Goal: Task Accomplishment & Management: Use online tool/utility

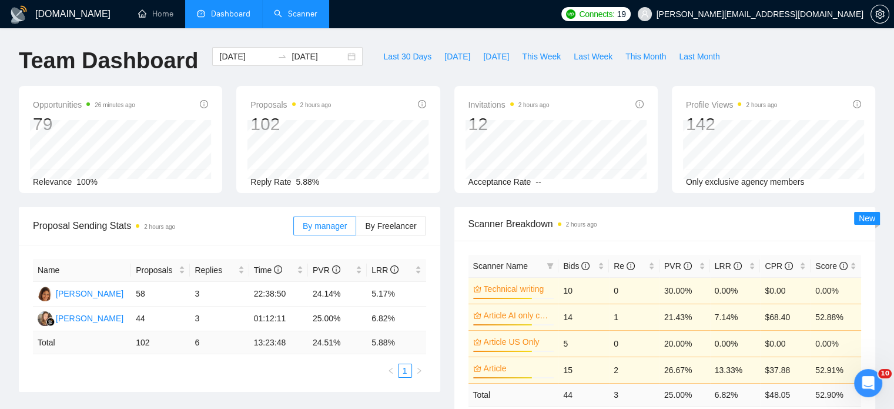
click at [303, 14] on link "Scanner" at bounding box center [296, 14] width 44 height 10
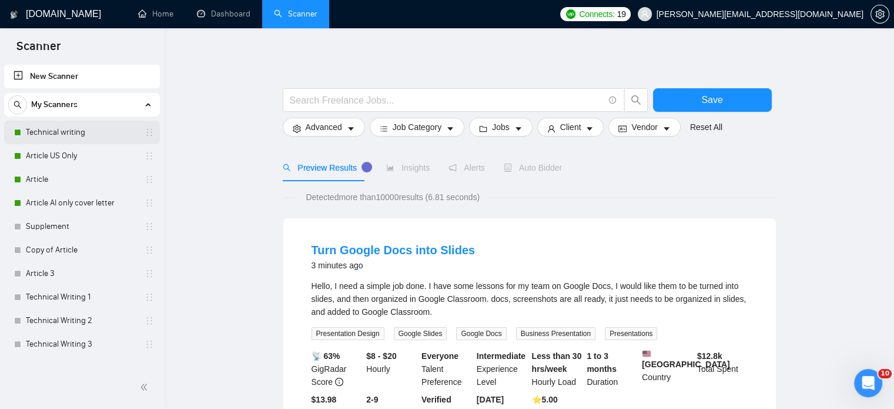
click at [29, 126] on link "Technical writing" at bounding box center [82, 133] width 112 height 24
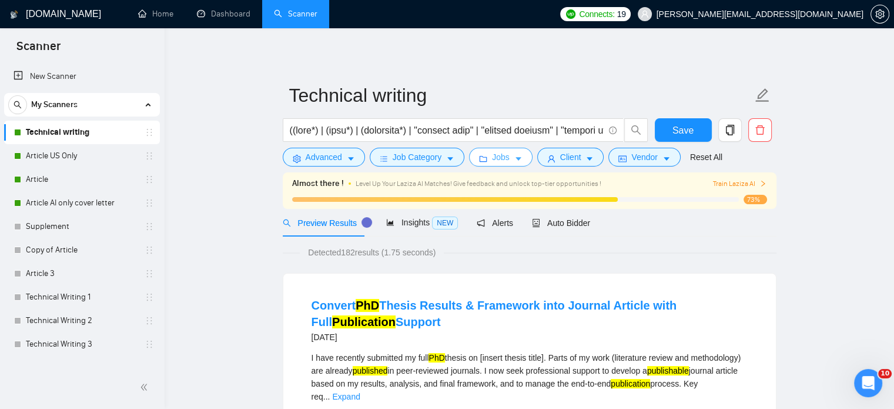
click at [514, 161] on icon "caret-down" at bounding box center [518, 159] width 8 height 8
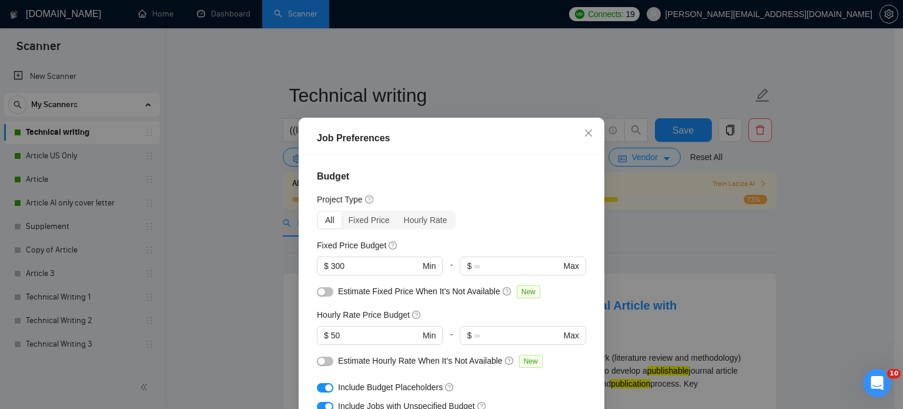
click at [889, 252] on div "Job Preferences Budget Project Type All Fixed Price Hourly Rate Fixed Price Bud…" at bounding box center [451, 204] width 903 height 409
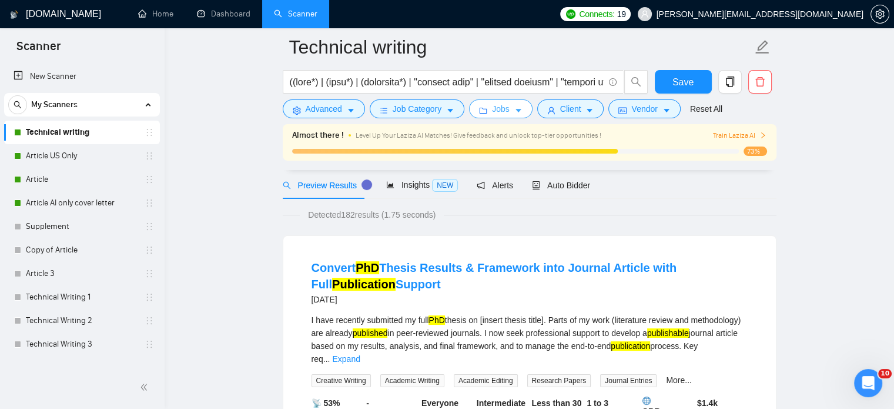
scroll to position [59, 0]
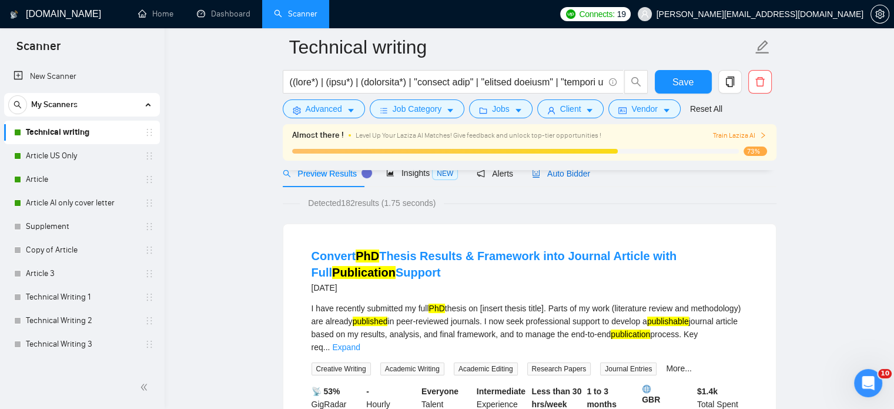
click at [559, 173] on span "Auto Bidder" at bounding box center [561, 173] width 58 height 9
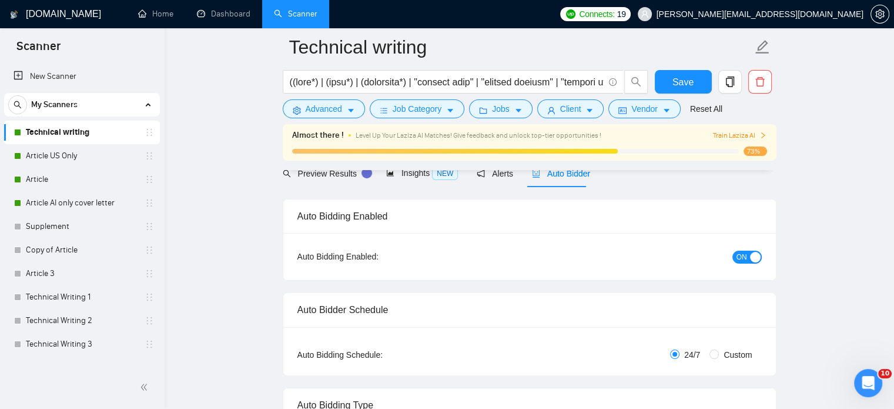
checkbox input "true"
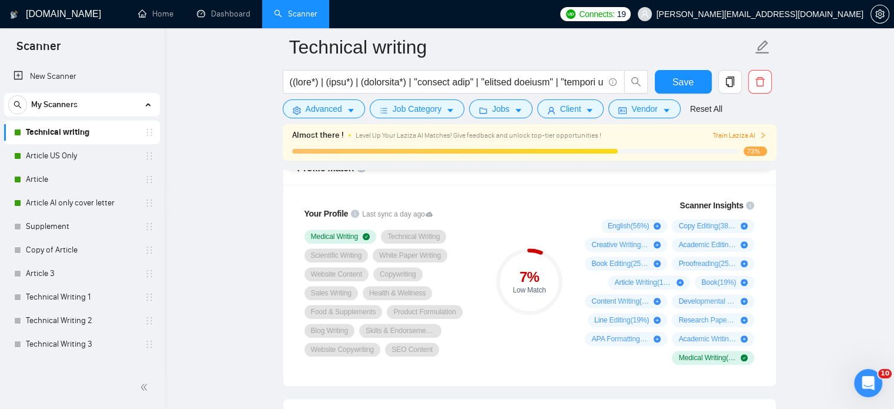
scroll to position [764, 0]
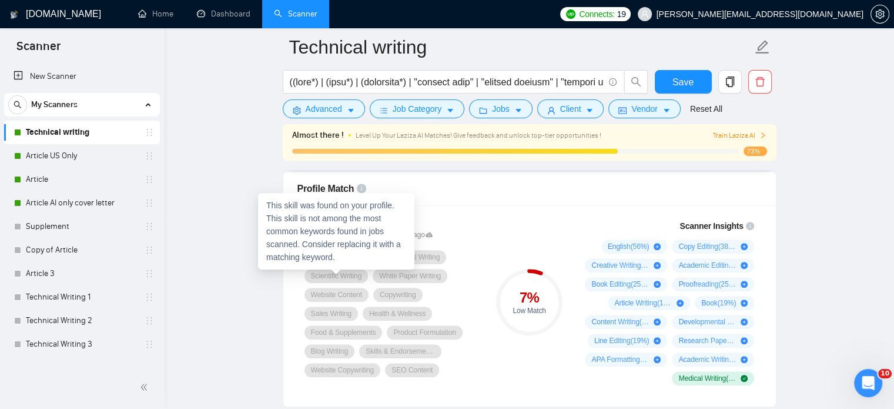
click at [346, 275] on span "Scientific Writing" at bounding box center [336, 275] width 51 height 9
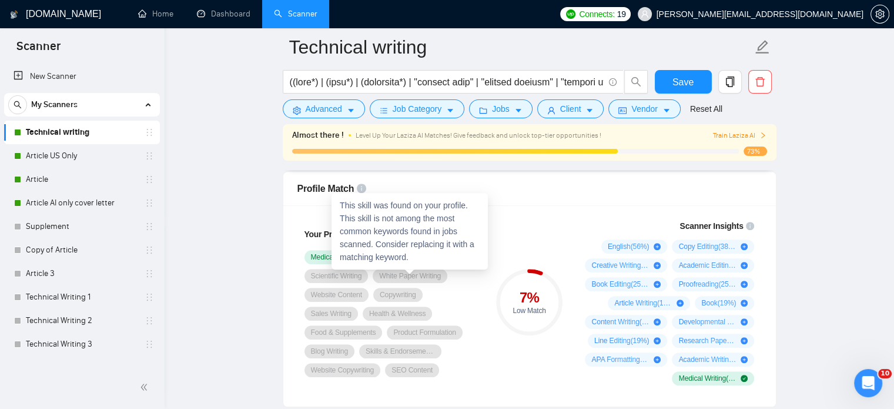
click at [402, 276] on span "White Paper Writing" at bounding box center [410, 275] width 62 height 9
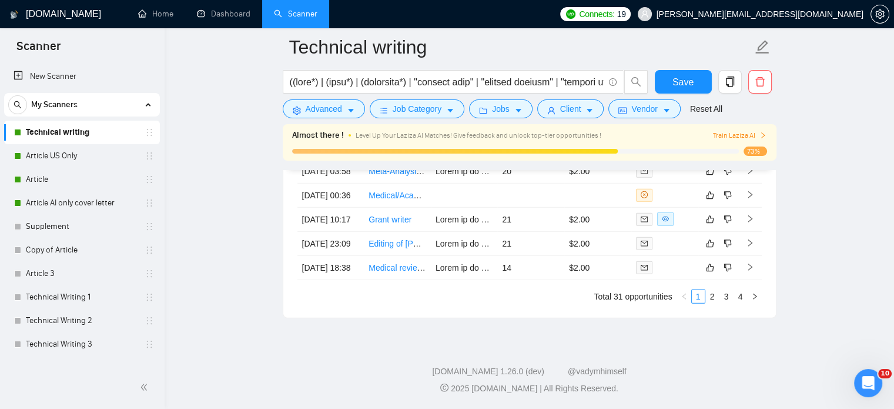
scroll to position [3269, 0]
drag, startPoint x: 896, startPoint y: 112, endPoint x: 17, endPoint y: 2, distance: 885.8
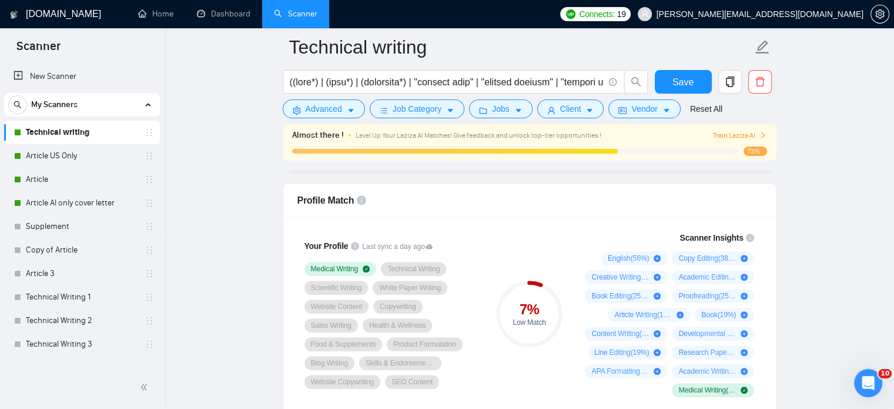
scroll to position [757, 0]
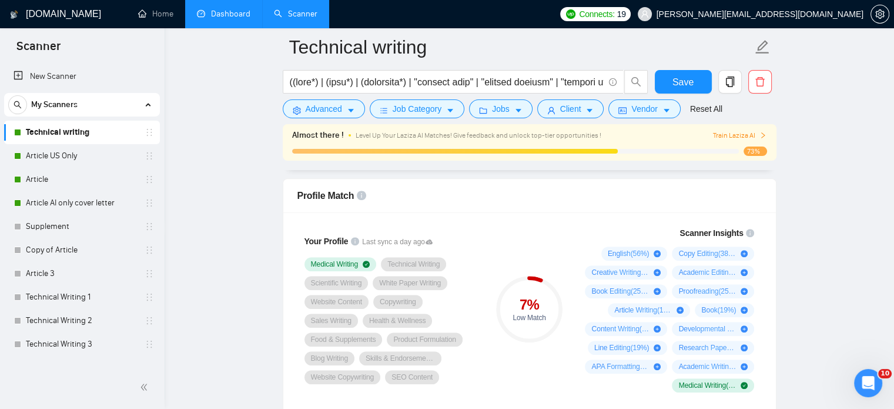
drag, startPoint x: 214, startPoint y: 6, endPoint x: 228, endPoint y: 6, distance: 14.1
click at [214, 9] on link "Dashboard" at bounding box center [223, 14] width 53 height 10
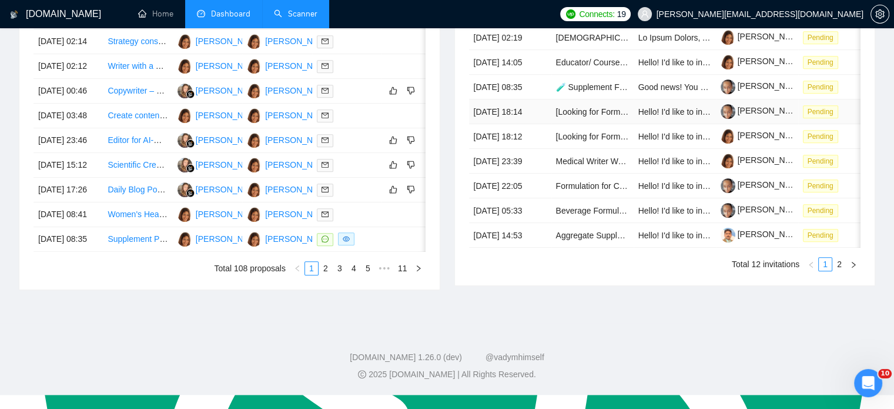
scroll to position [529, 0]
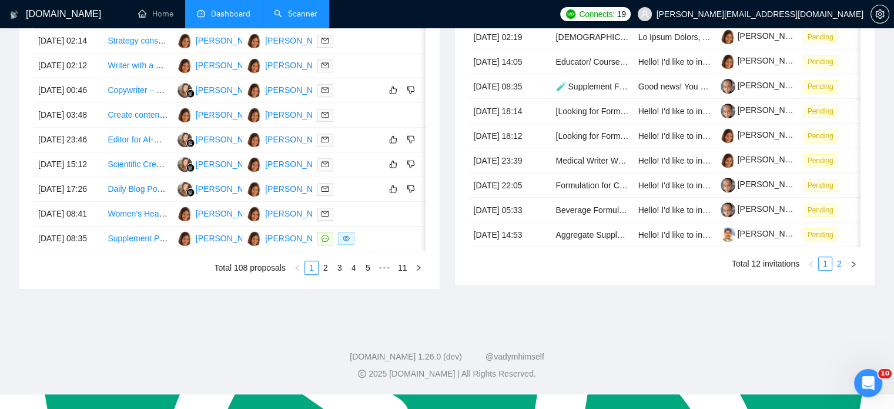
click at [842, 270] on link "2" at bounding box center [839, 263] width 13 height 13
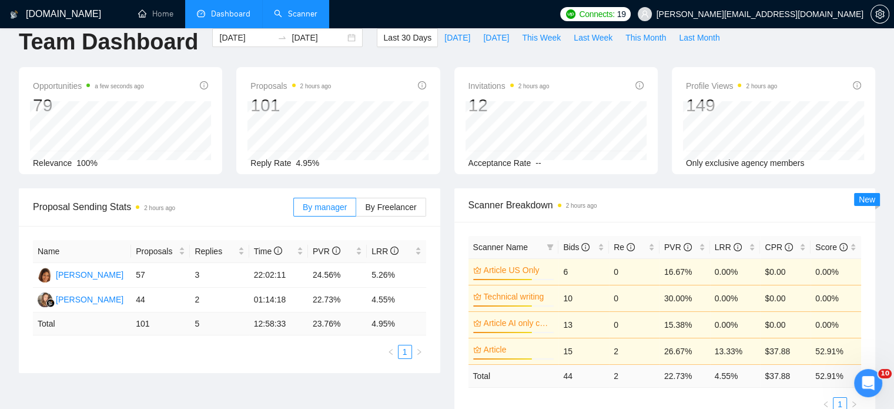
scroll to position [0, 0]
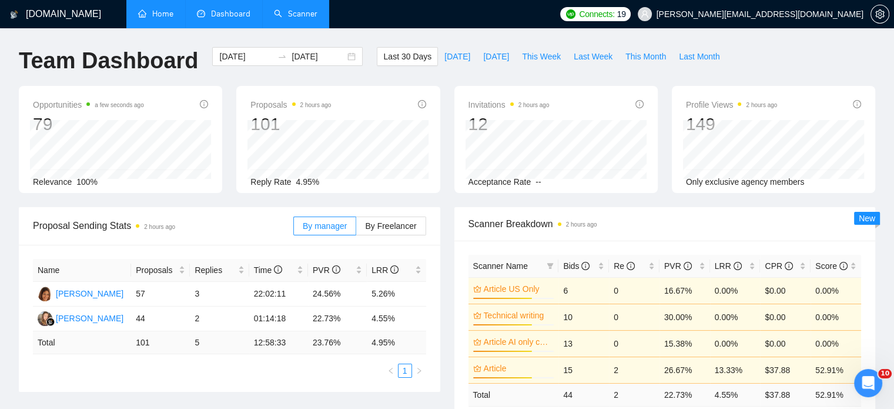
click at [151, 11] on link "Home" at bounding box center [155, 14] width 35 height 10
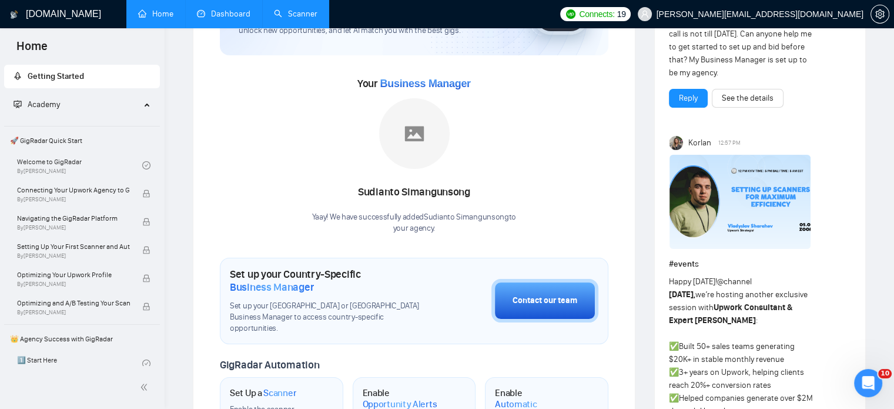
click at [220, 16] on link "Dashboard" at bounding box center [223, 14] width 53 height 10
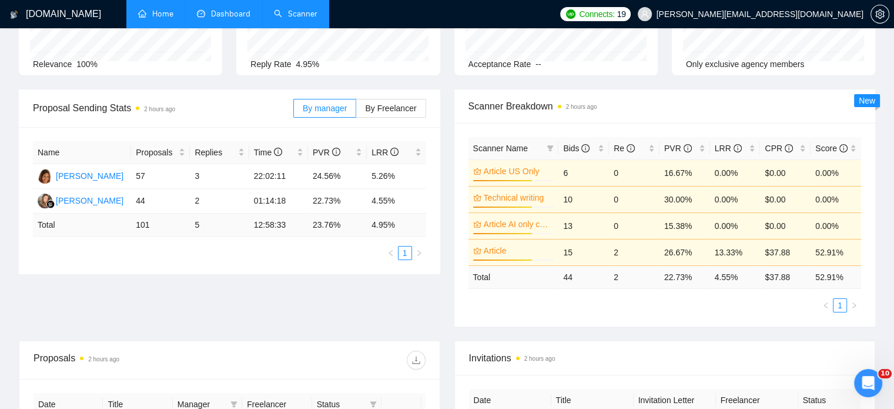
type input "[DATE]"
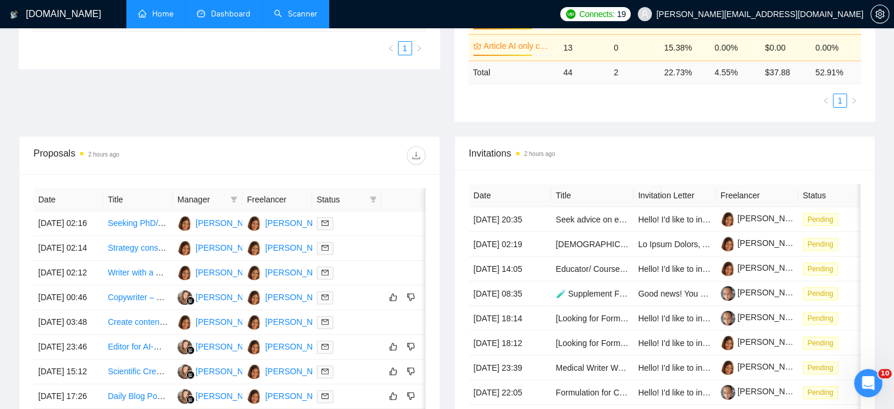
scroll to position [353, 0]
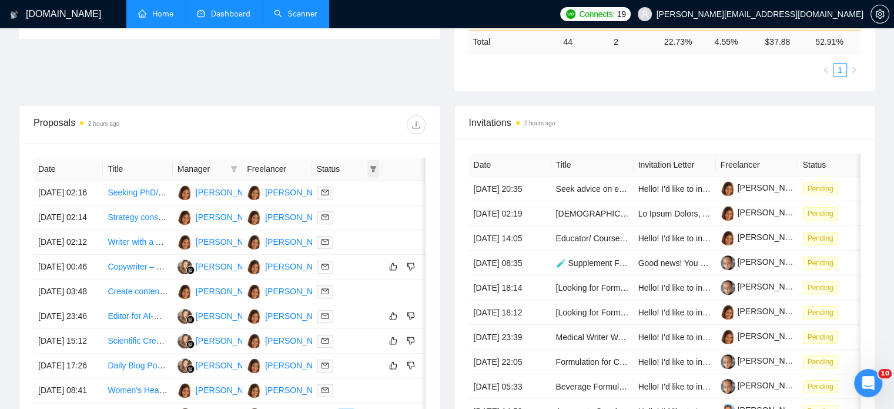
click at [373, 166] on icon "filter" at bounding box center [373, 169] width 6 height 6
click at [334, 122] on div at bounding box center [327, 124] width 196 height 19
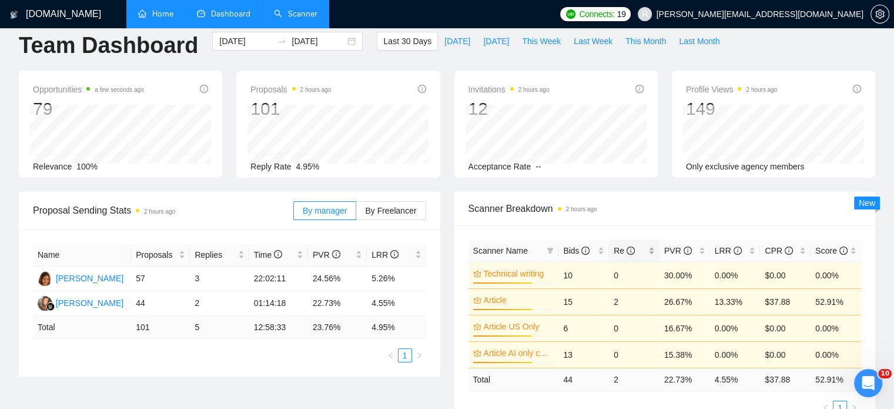
scroll to position [0, 0]
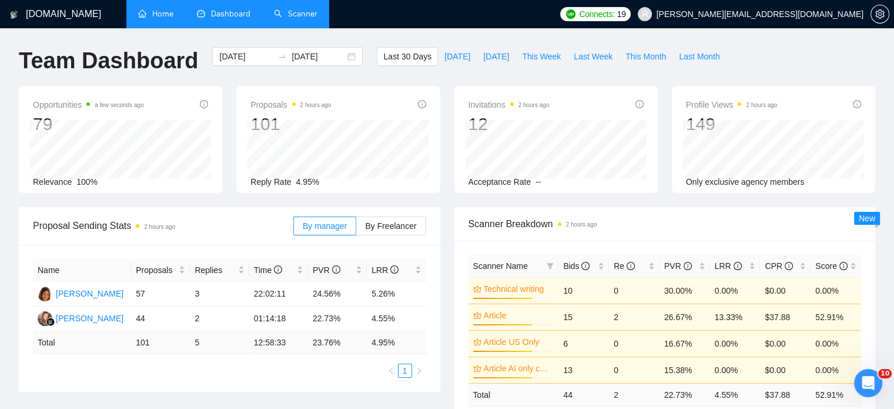
click at [305, 9] on link "Scanner" at bounding box center [296, 14] width 44 height 10
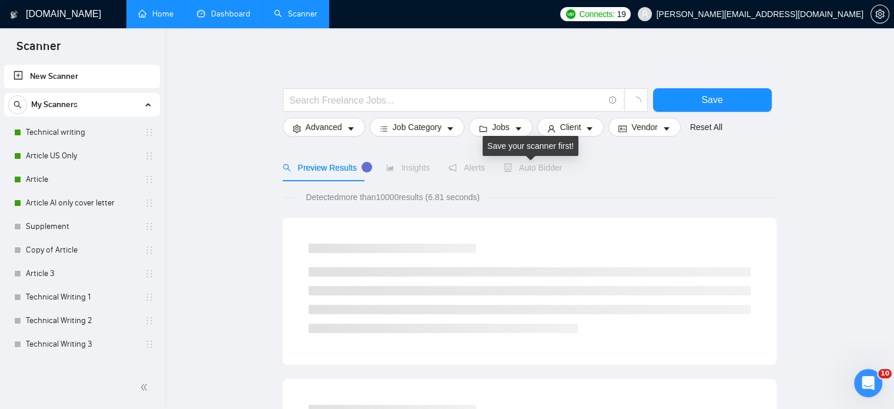
click at [530, 169] on span "Auto Bidder" at bounding box center [533, 167] width 58 height 9
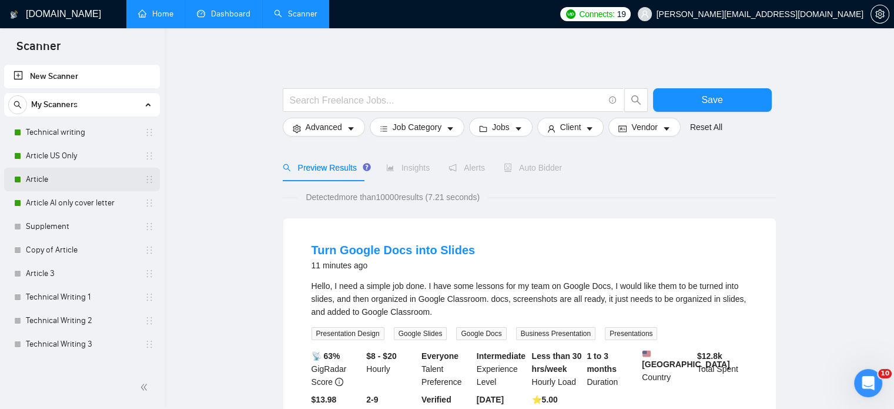
click at [38, 175] on link "Article" at bounding box center [82, 180] width 112 height 24
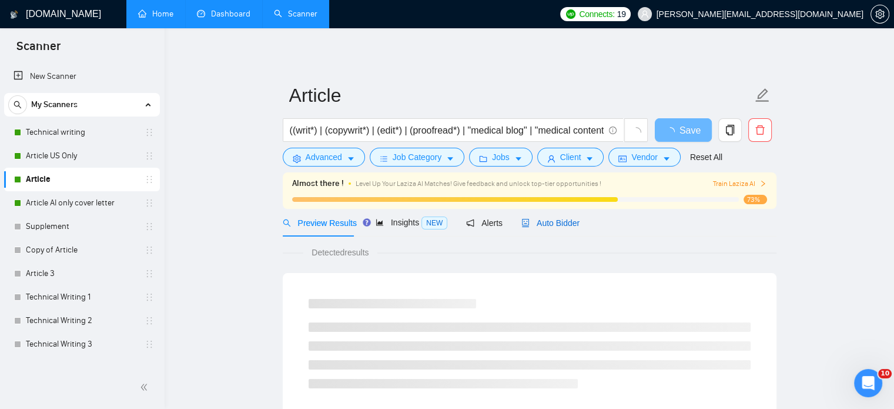
click at [541, 223] on span "Auto Bidder" at bounding box center [550, 222] width 58 height 9
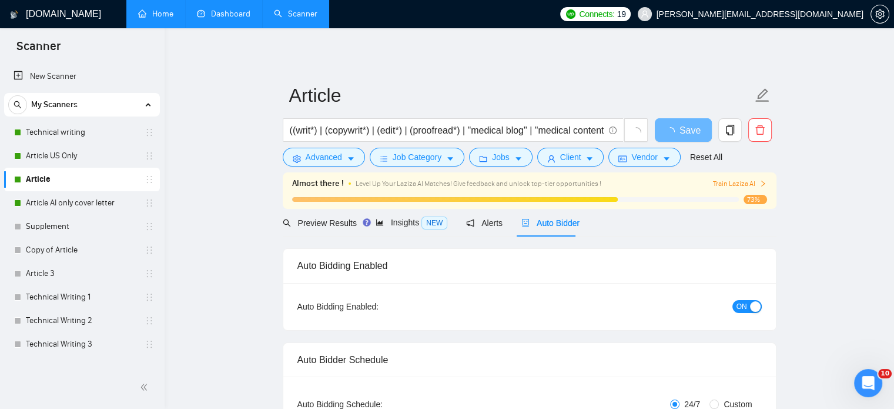
checkbox input "true"
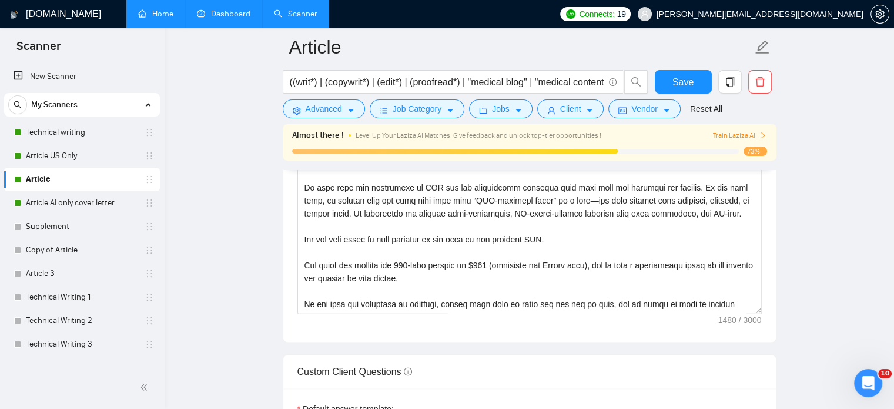
scroll to position [1529, 0]
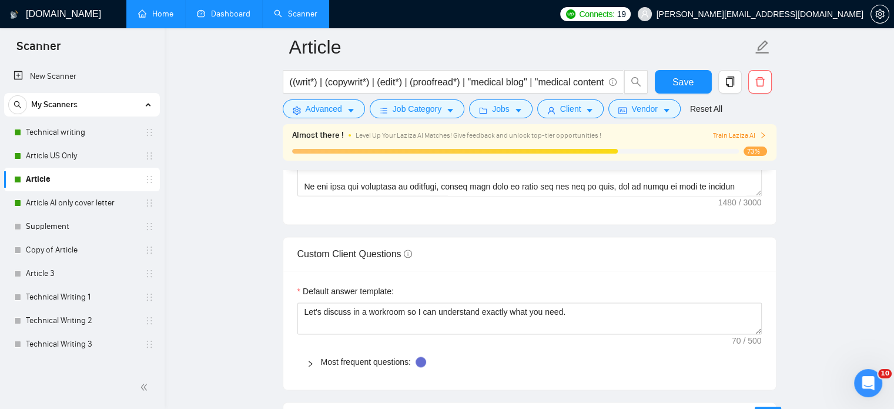
click at [308, 363] on icon "right" at bounding box center [310, 363] width 7 height 7
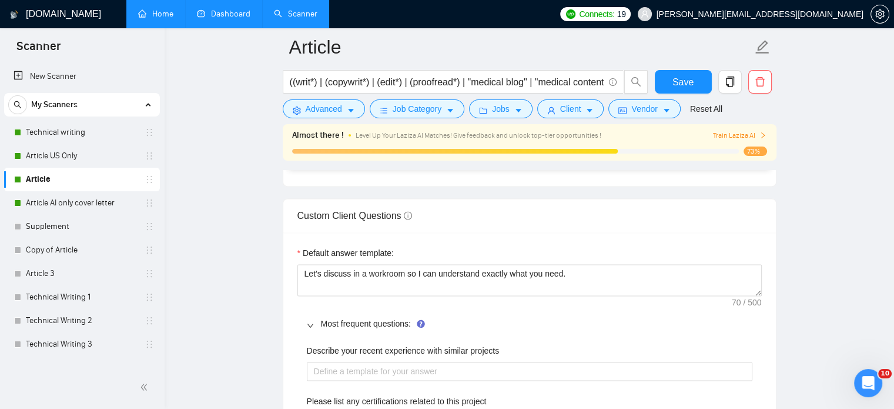
scroll to position [1587, 0]
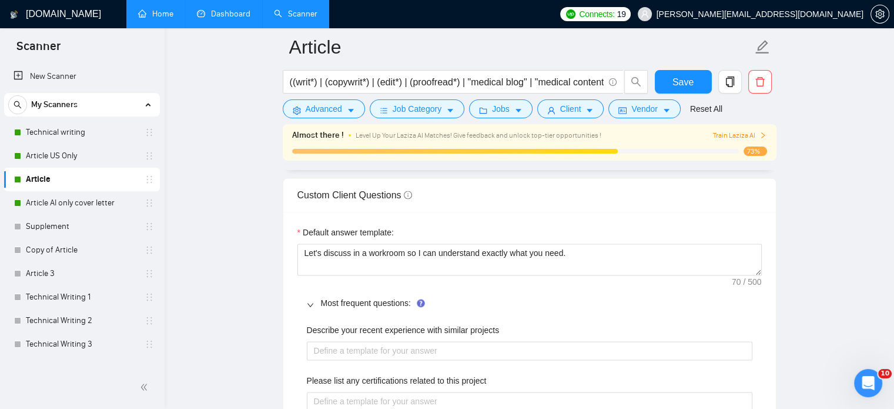
drag, startPoint x: 80, startPoint y: 204, endPoint x: 247, endPoint y: 201, distance: 167.0
click at [80, 204] on link "Article AI only cover letter" at bounding box center [82, 203] width 112 height 24
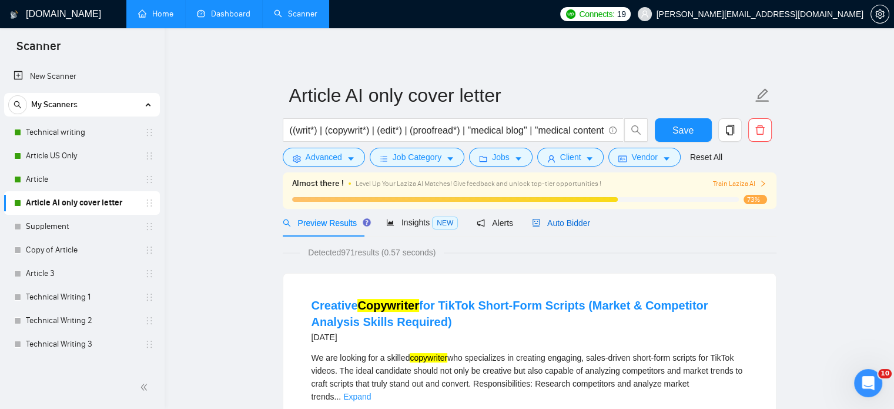
click at [559, 225] on span "Auto Bidder" at bounding box center [561, 222] width 58 height 9
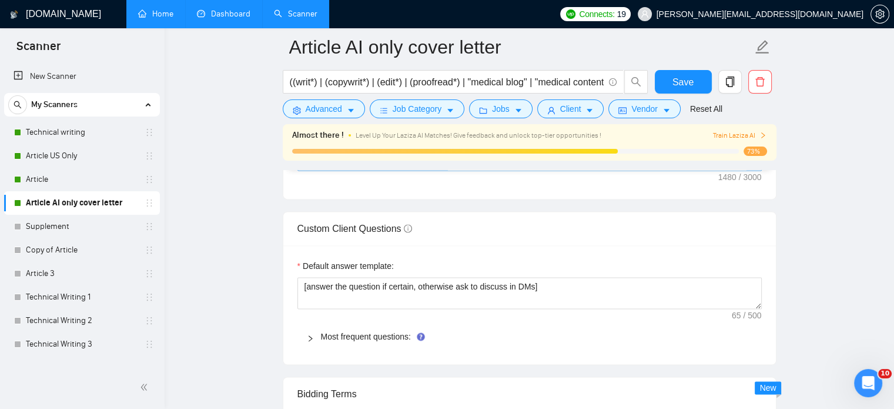
scroll to position [1587, 0]
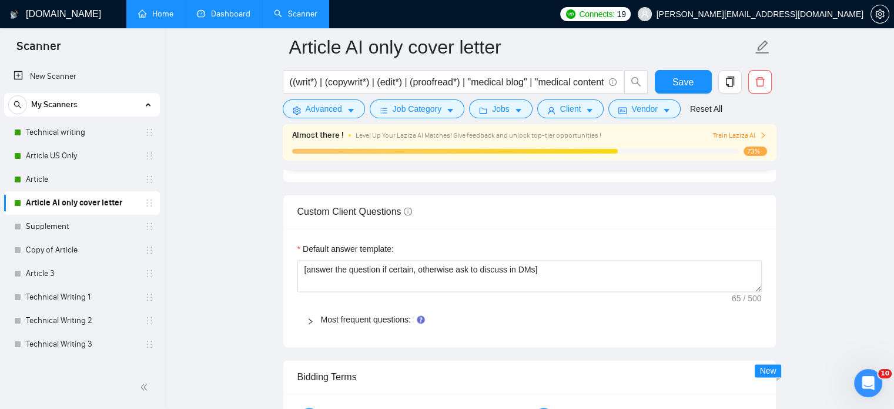
click at [308, 322] on icon "right" at bounding box center [310, 320] width 7 height 7
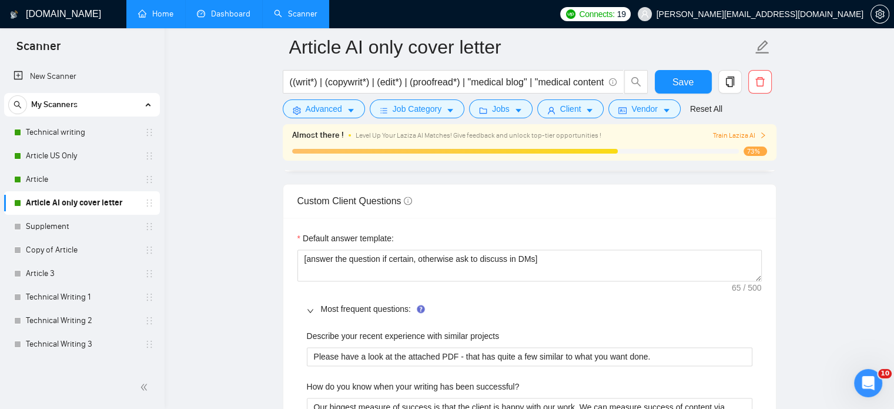
scroll to position [1612, 0]
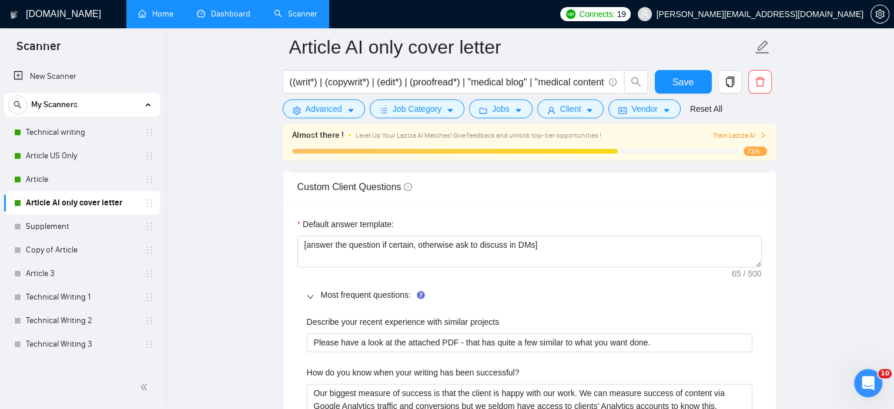
drag, startPoint x: 900, startPoint y: 184, endPoint x: 872, endPoint y: 105, distance: 83.5
click at [872, 105] on main "Article AI only cover letter ((writ*) | (copywrit*) | (edit*) | (proofread*) | …" at bounding box center [529, 244] width 692 height 3619
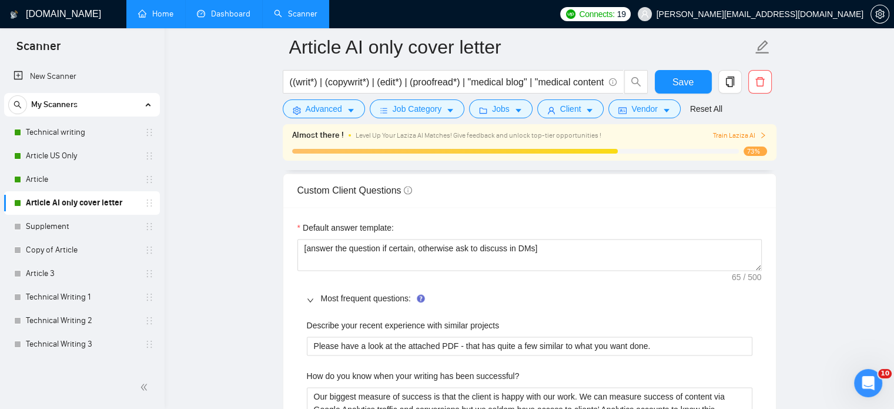
scroll to position [1613, 0]
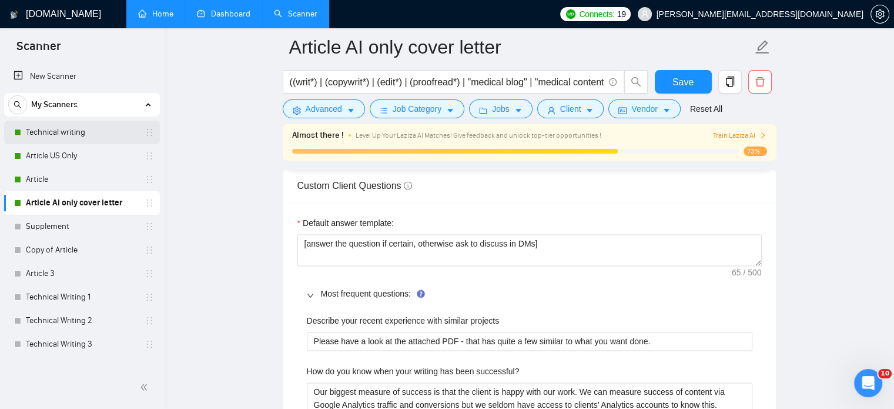
click at [38, 125] on link "Technical writing" at bounding box center [82, 133] width 112 height 24
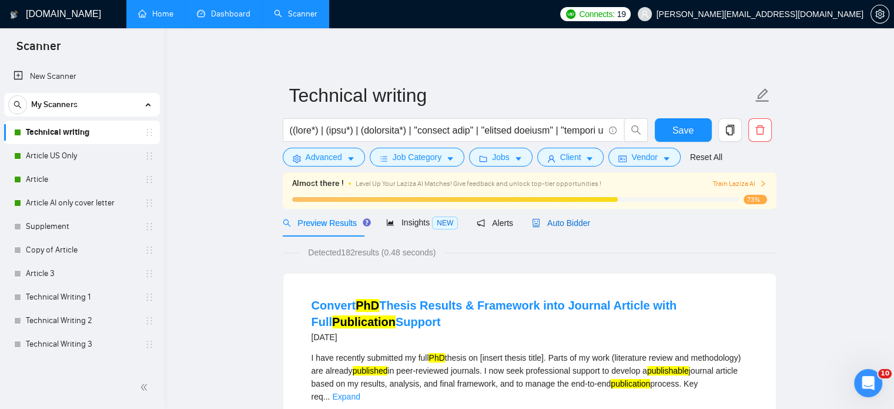
click at [579, 225] on span "Auto Bidder" at bounding box center [561, 222] width 58 height 9
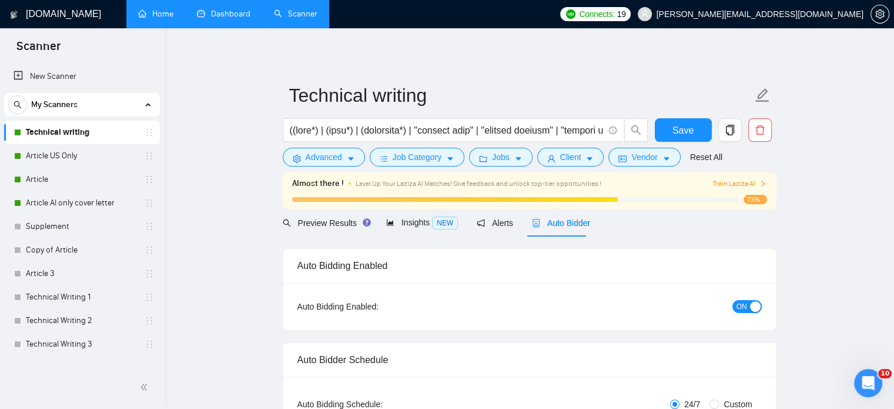
checkbox input "true"
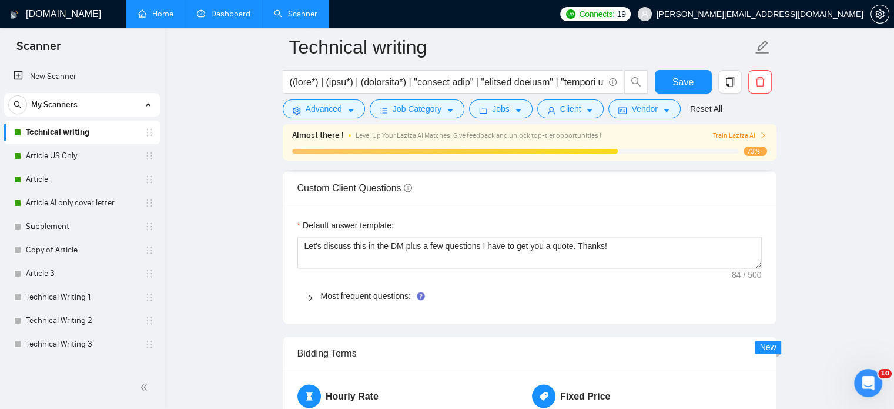
scroll to position [1616, 0]
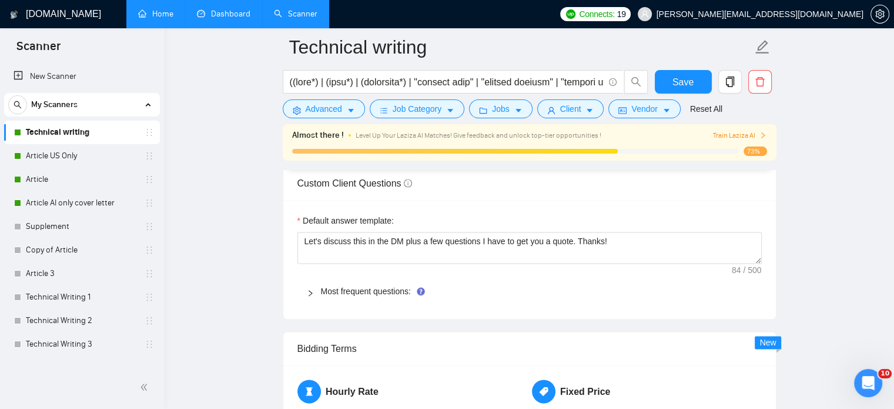
click at [307, 292] on icon "right" at bounding box center [310, 292] width 7 height 7
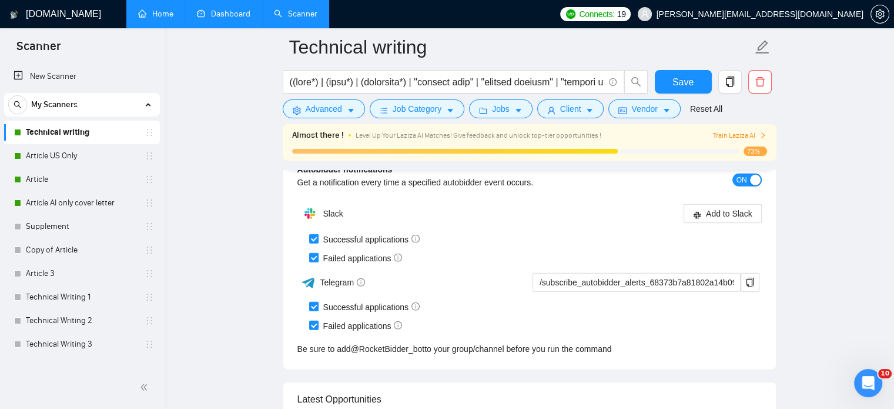
scroll to position [3321, 0]
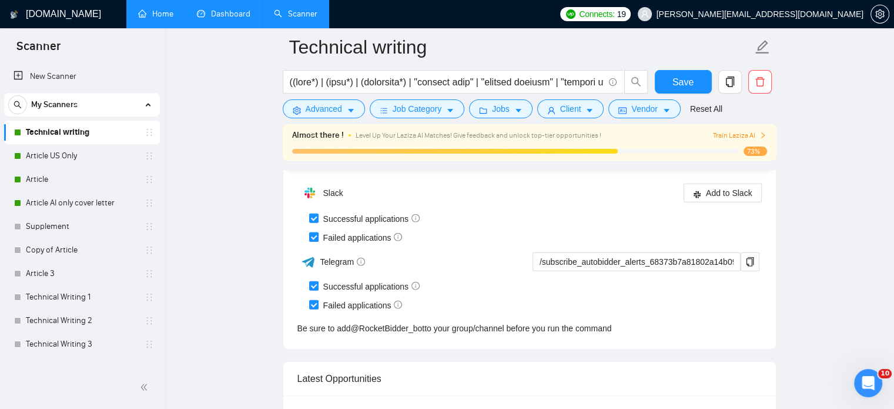
click at [356, 232] on span "Failed applications" at bounding box center [363, 237] width 89 height 13
click at [317, 232] on input "Failed applications" at bounding box center [313, 236] width 8 height 8
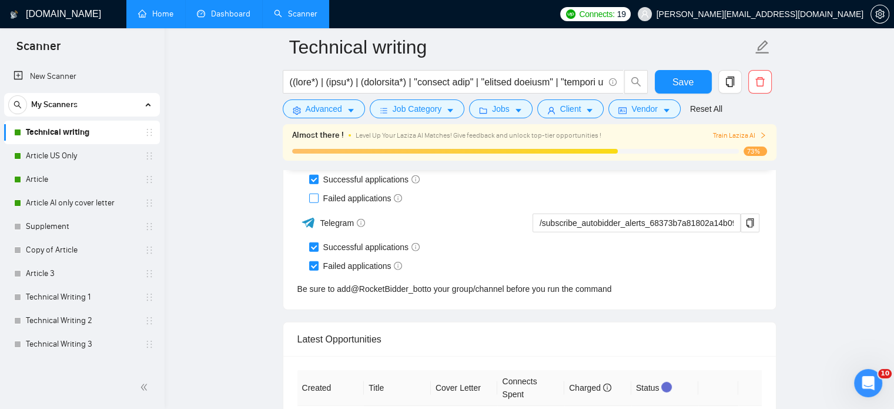
click at [309, 194] on input "Failed applications" at bounding box center [313, 197] width 8 height 8
checkbox input "true"
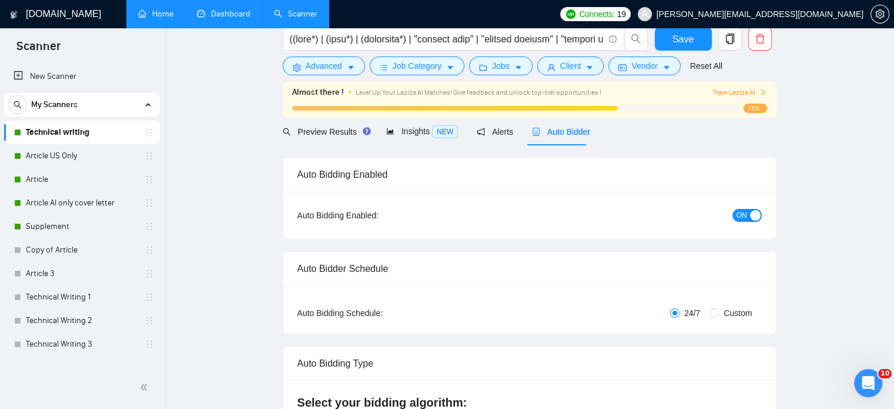
scroll to position [0, 0]
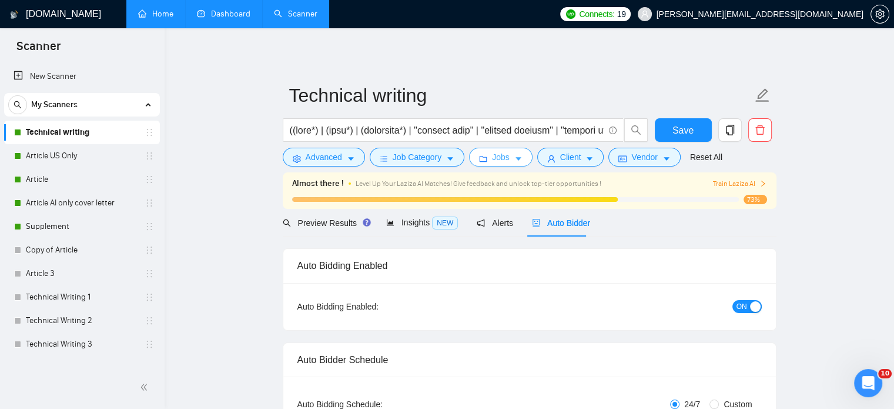
click at [498, 153] on span "Jobs" at bounding box center [501, 157] width 18 height 13
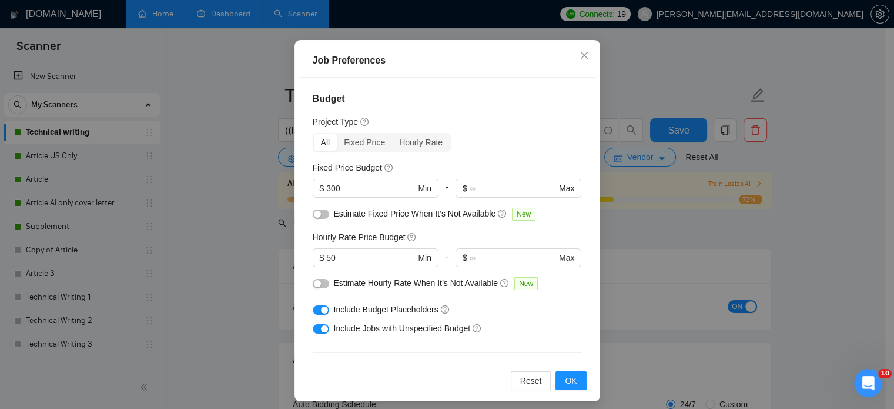
scroll to position [84, 0]
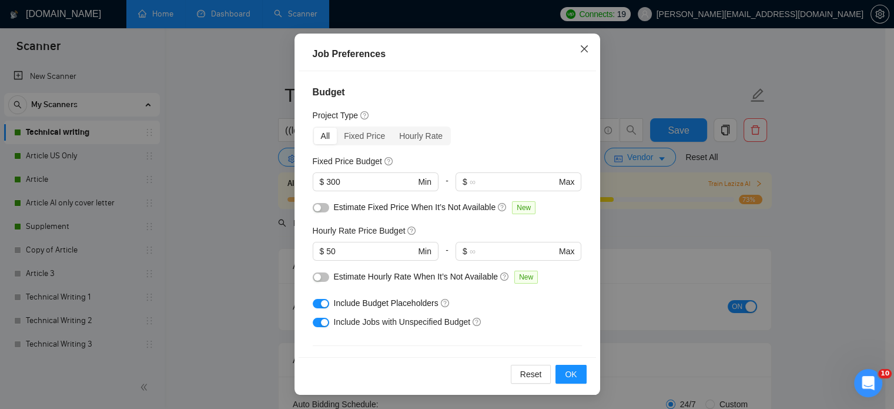
click at [580, 51] on icon "close" at bounding box center [584, 48] width 9 height 9
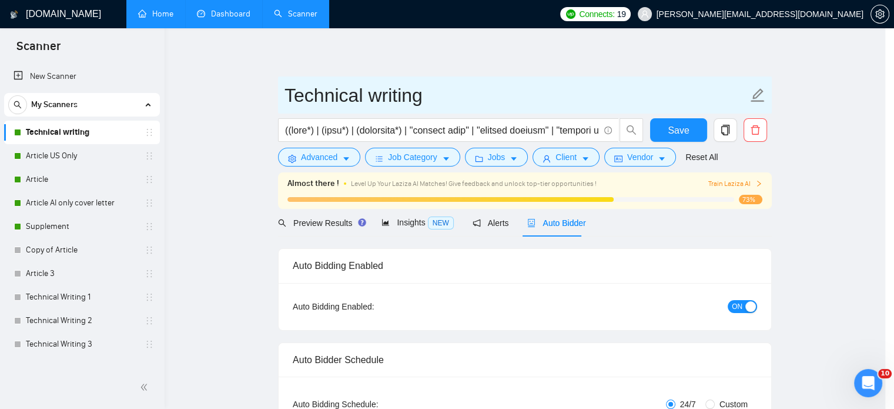
scroll to position [37, 0]
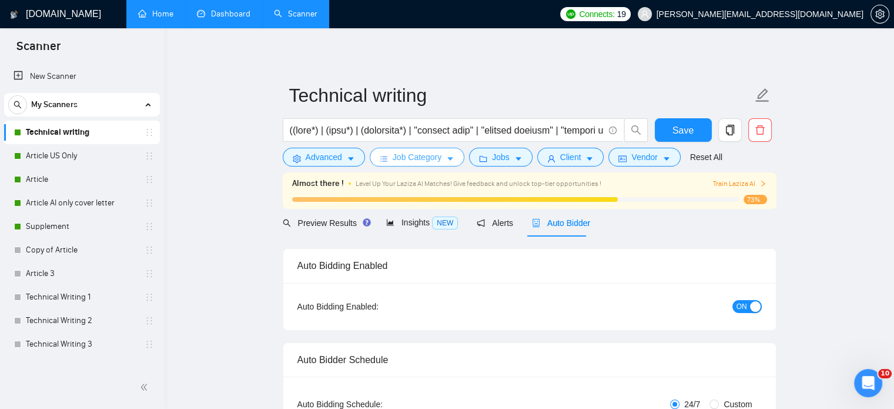
click at [421, 153] on span "Job Category" at bounding box center [417, 157] width 49 height 13
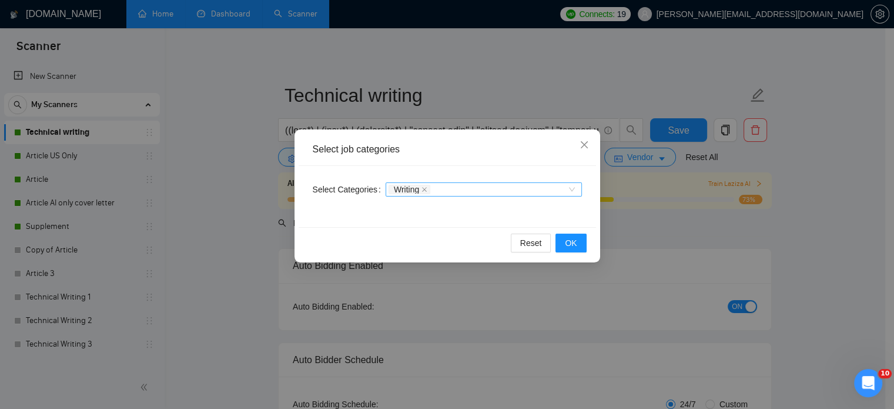
click at [573, 189] on div "Writing" at bounding box center [484, 189] width 196 height 14
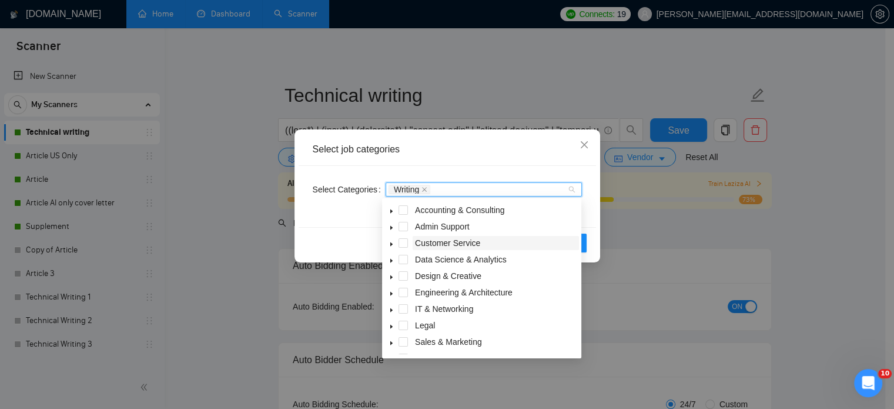
scroll to position [47, 0]
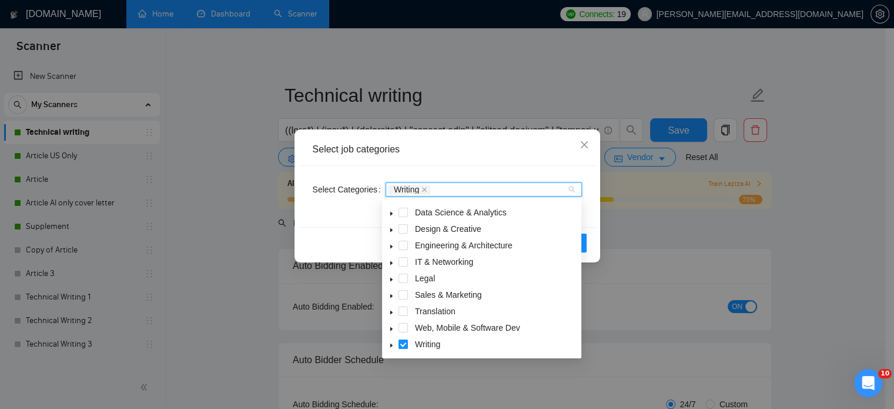
click at [390, 345] on icon "caret-down" at bounding box center [391, 345] width 2 height 4
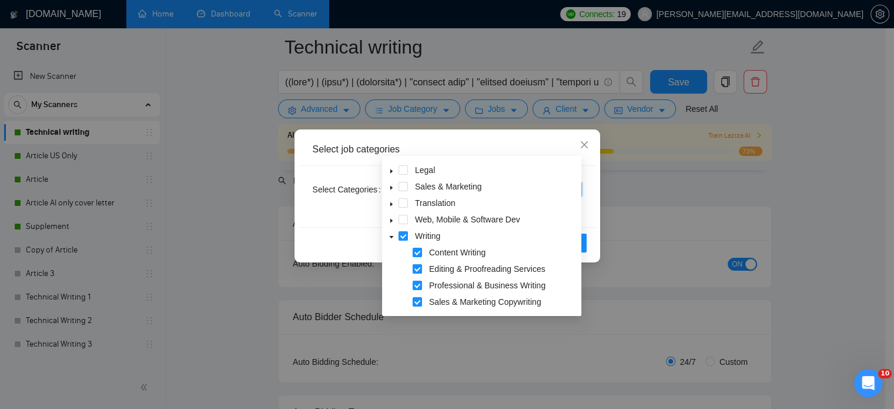
scroll to position [59, 0]
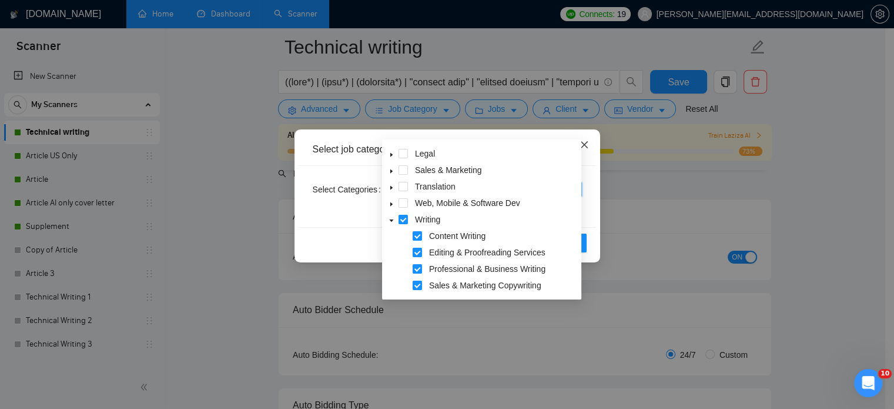
click at [589, 146] on span "Close" at bounding box center [585, 145] width 32 height 32
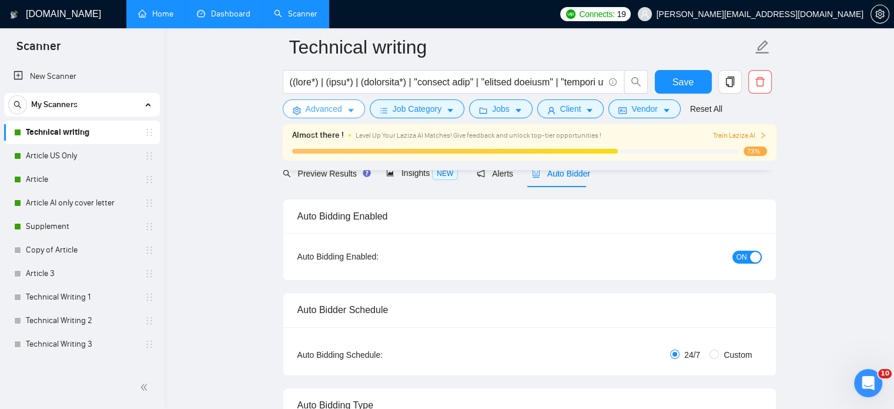
click at [347, 109] on icon "caret-down" at bounding box center [351, 110] width 8 height 8
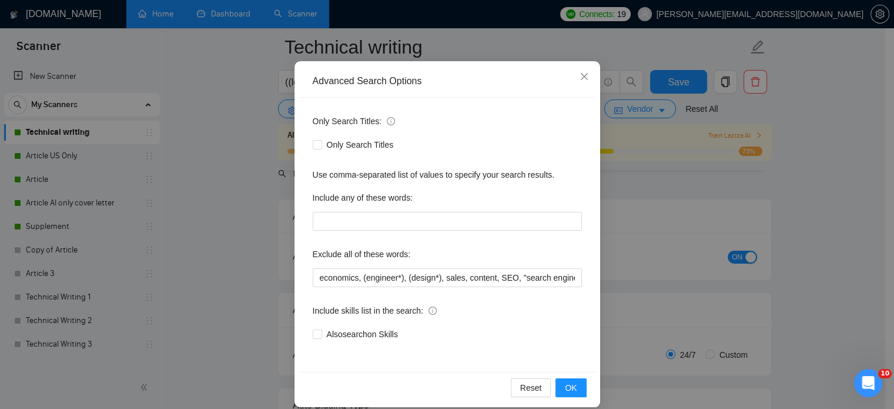
scroll to position [80, 0]
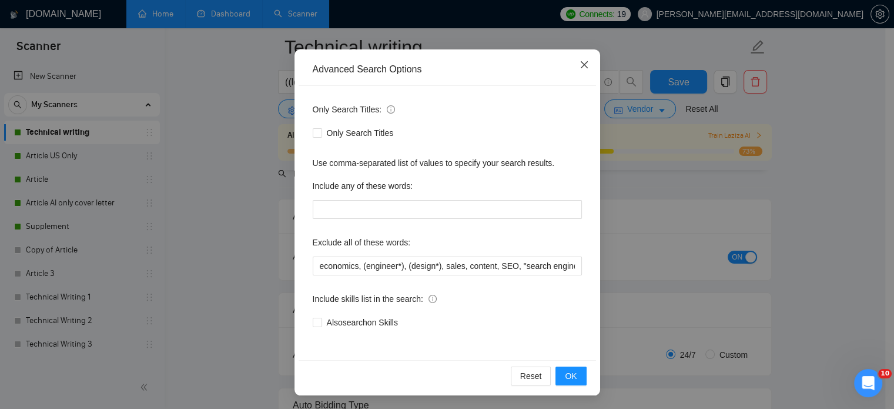
click at [580, 65] on icon "close" at bounding box center [584, 64] width 9 height 9
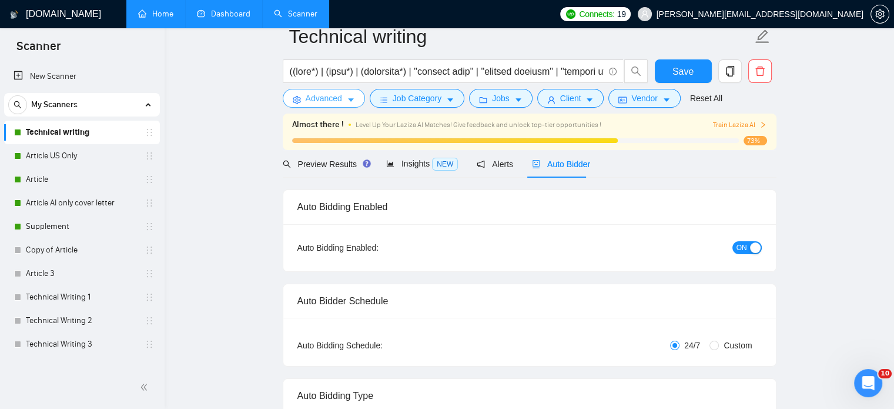
scroll to position [0, 0]
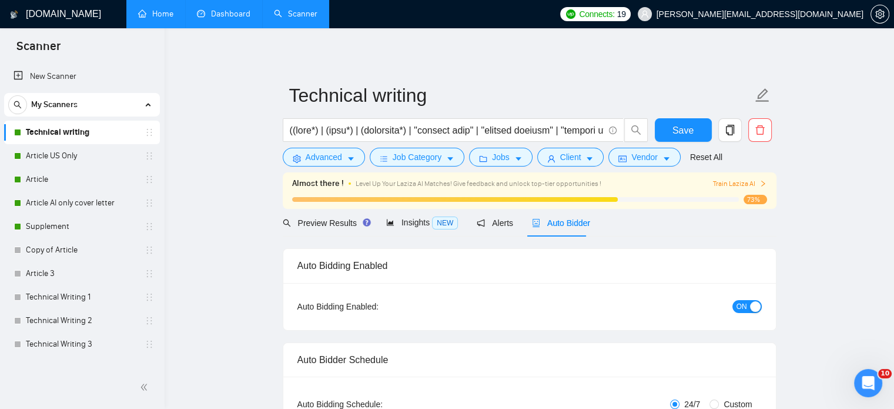
drag, startPoint x: 41, startPoint y: 155, endPoint x: 514, endPoint y: 56, distance: 482.9
click at [42, 155] on link "Article US Only" at bounding box center [82, 156] width 112 height 24
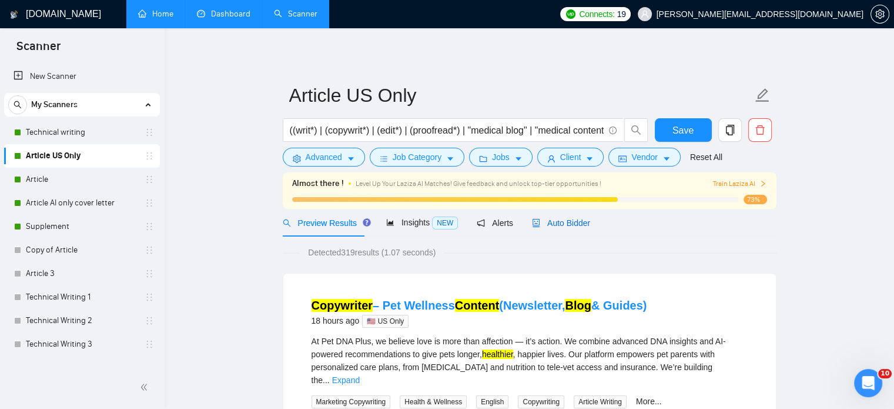
click at [550, 219] on span "Auto Bidder" at bounding box center [561, 222] width 58 height 9
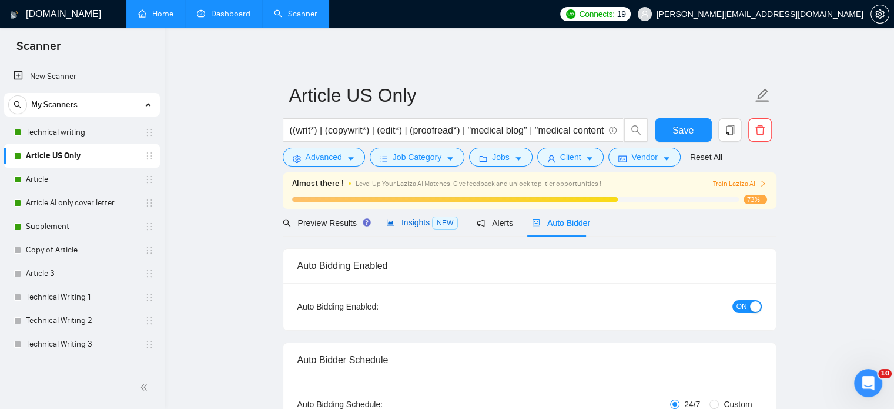
click at [403, 220] on span "Insights NEW" at bounding box center [422, 222] width 72 height 9
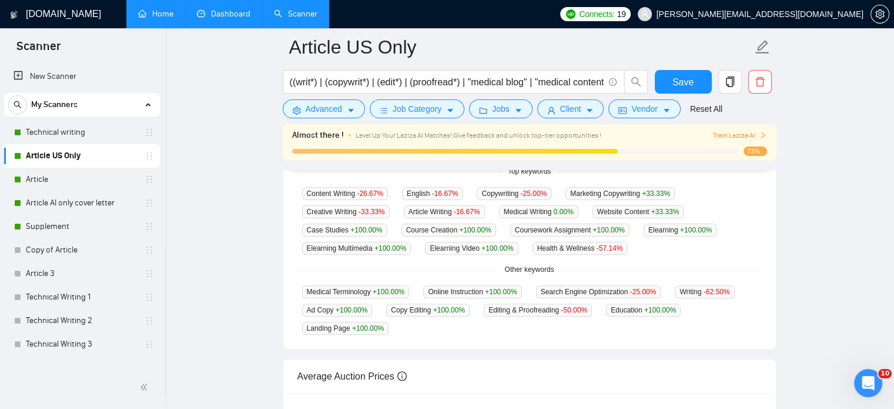
scroll to position [258, 0]
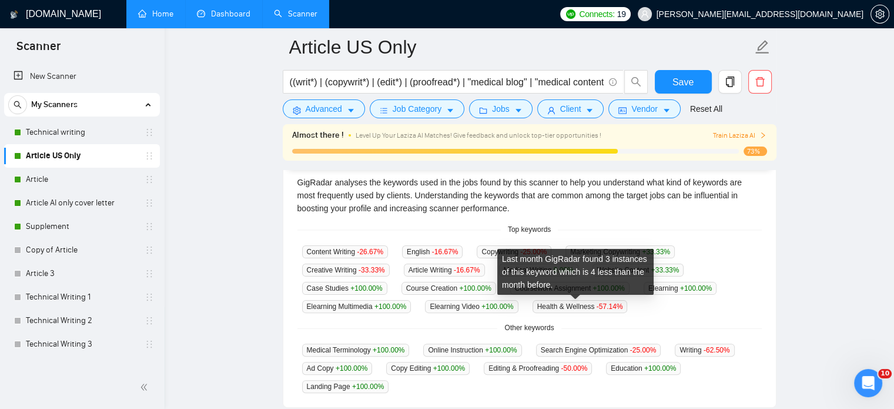
click at [573, 303] on span "Health & Wellness -57.14 %" at bounding box center [580, 306] width 95 height 13
click at [610, 306] on span "-57.14 %" at bounding box center [610, 306] width 26 height 8
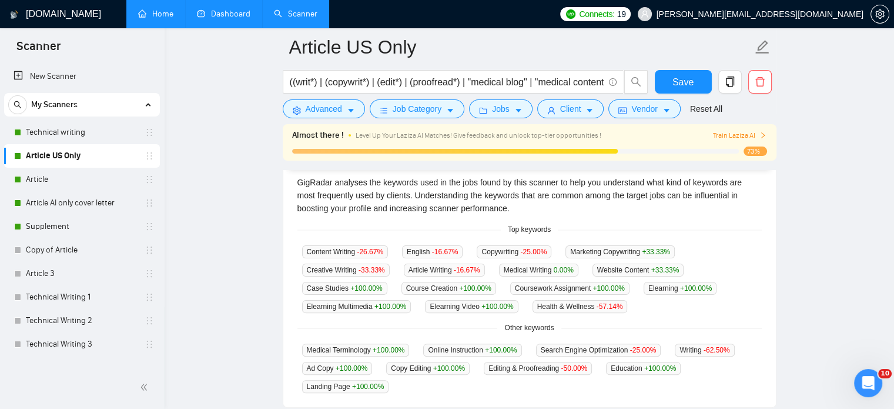
click at [640, 307] on div "Content Writing -26.67 % English -16.67 % Copywriting -25.00 % Marketing Copywr…" at bounding box center [529, 279] width 464 height 68
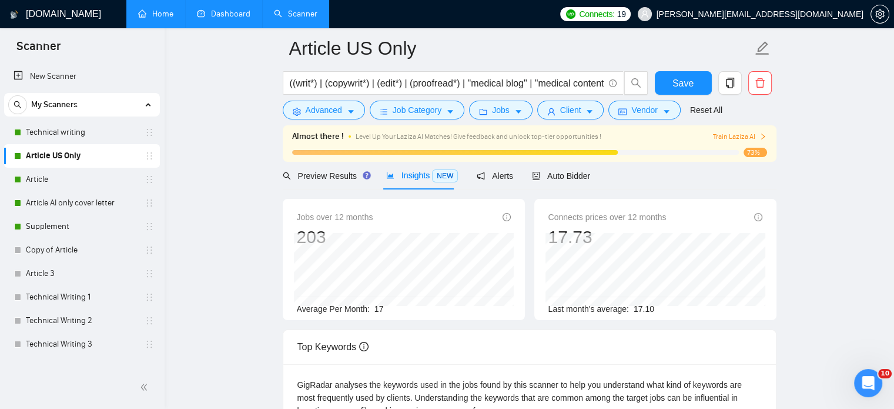
scroll to position [0, 0]
